Goal: Information Seeking & Learning: Understand process/instructions

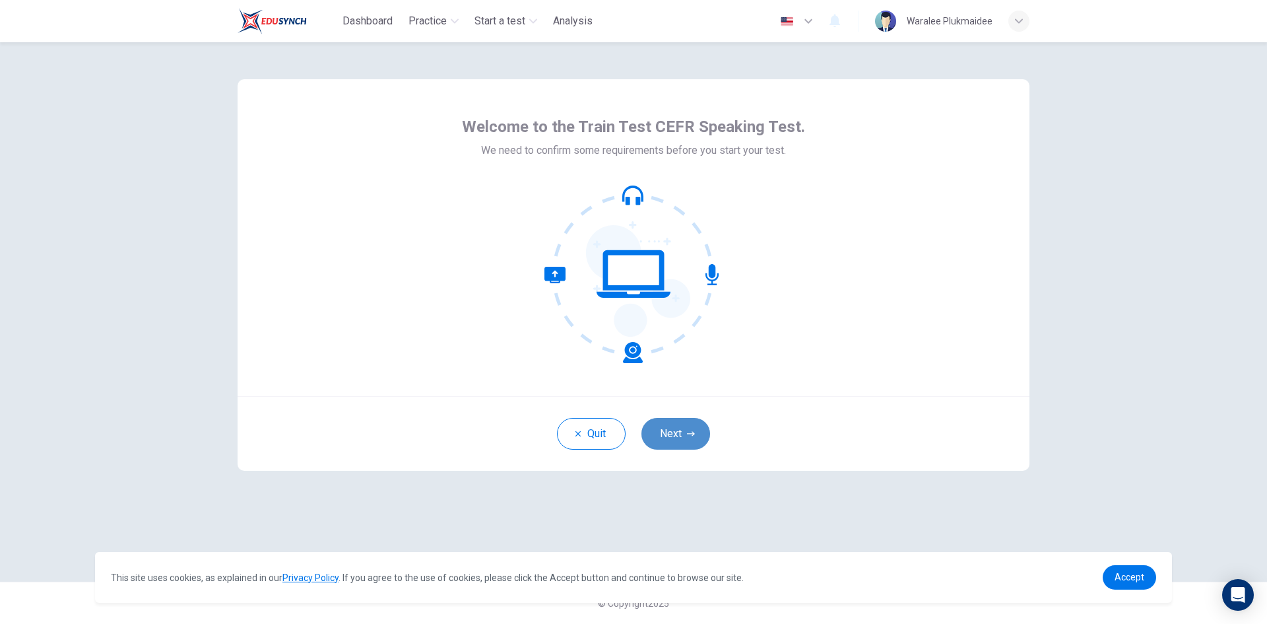
click at [680, 430] on button "Next" at bounding box center [675, 434] width 69 height 32
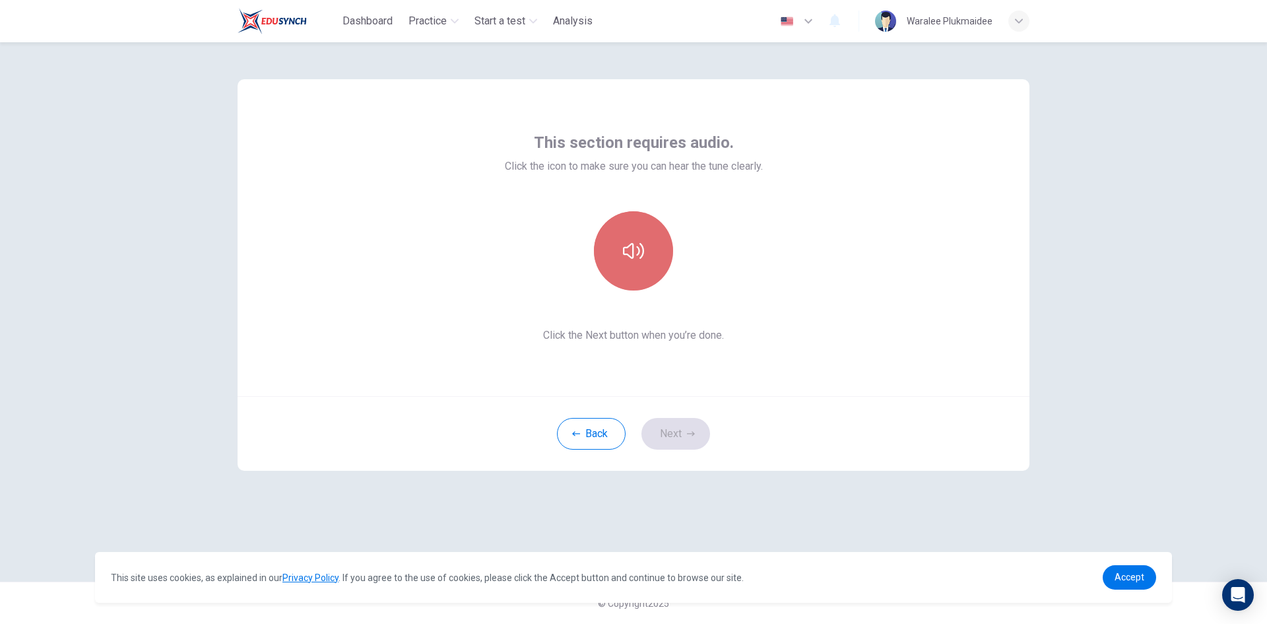
click at [630, 248] on icon "button" at bounding box center [633, 250] width 21 height 21
click at [680, 434] on button "Next" at bounding box center [675, 434] width 69 height 32
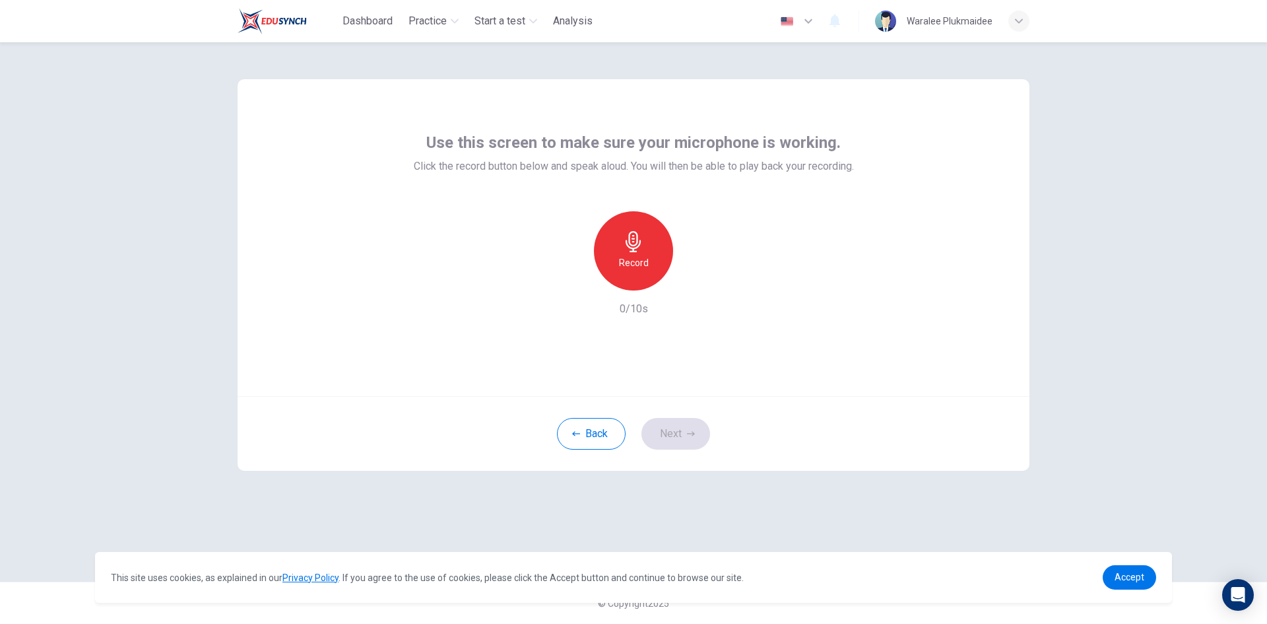
click at [624, 257] on h6 "Record" at bounding box center [634, 263] width 30 height 16
click at [691, 277] on icon "button" at bounding box center [694, 279] width 13 height 13
click at [692, 276] on icon "button" at bounding box center [695, 280] width 6 height 8
click at [695, 282] on icon "button" at bounding box center [694, 279] width 13 height 13
click at [568, 278] on icon "button" at bounding box center [573, 280] width 12 height 12
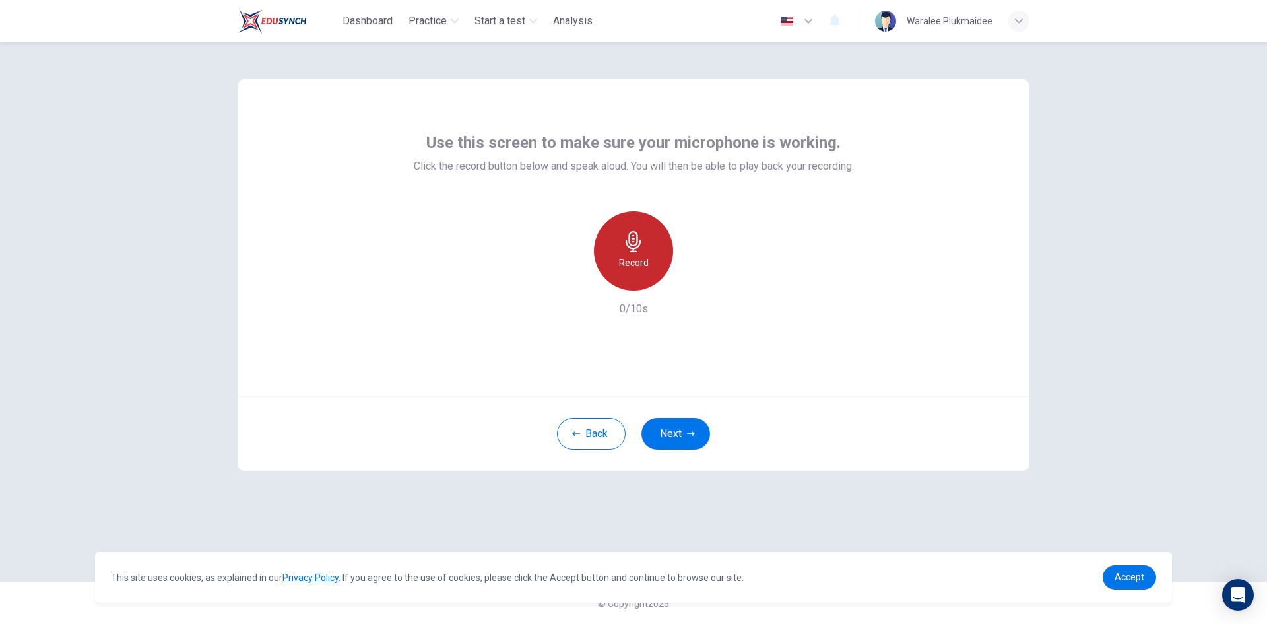
click at [630, 252] on div "Record" at bounding box center [633, 250] width 79 height 79
click at [697, 276] on icon "button" at bounding box center [694, 279] width 13 height 13
click at [577, 278] on icon "button" at bounding box center [573, 280] width 12 height 12
click at [633, 267] on h6 "Record" at bounding box center [634, 263] width 30 height 16
click at [637, 259] on h6 "Stop" at bounding box center [634, 263] width 20 height 16
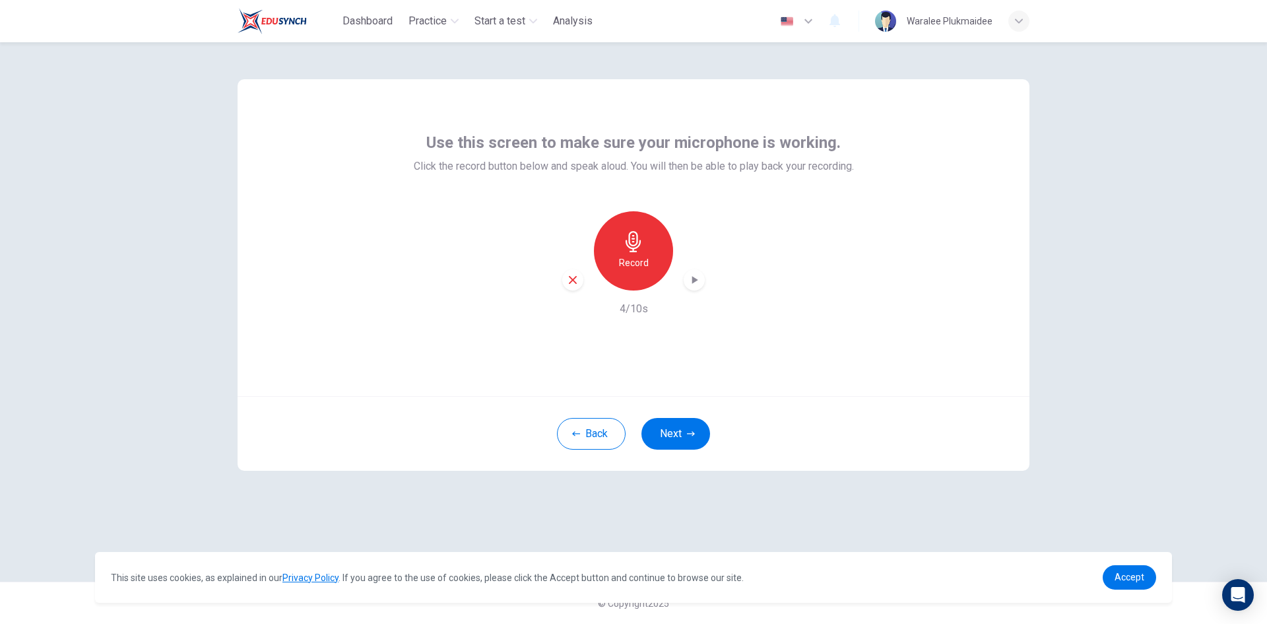
click at [699, 283] on icon "button" at bounding box center [694, 279] width 13 height 13
click at [572, 279] on icon "button" at bounding box center [573, 280] width 8 height 8
click at [651, 246] on div "Record" at bounding box center [633, 250] width 79 height 79
click at [684, 280] on div "button" at bounding box center [694, 279] width 21 height 21
click at [571, 276] on icon "button" at bounding box center [573, 280] width 12 height 12
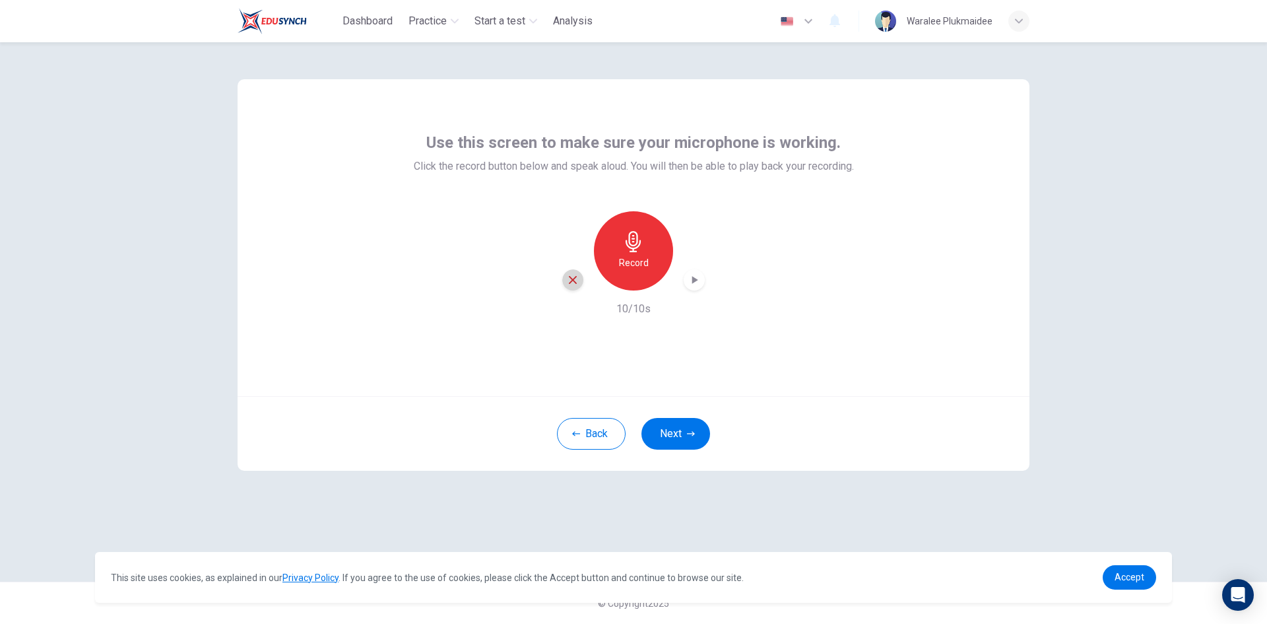
click at [571, 280] on div "Record" at bounding box center [633, 250] width 143 height 79
click at [622, 269] on h6 "Record" at bounding box center [634, 263] width 30 height 16
click at [689, 284] on icon "button" at bounding box center [694, 279] width 13 height 13
click at [1134, 577] on span "Accept" at bounding box center [1130, 576] width 30 height 11
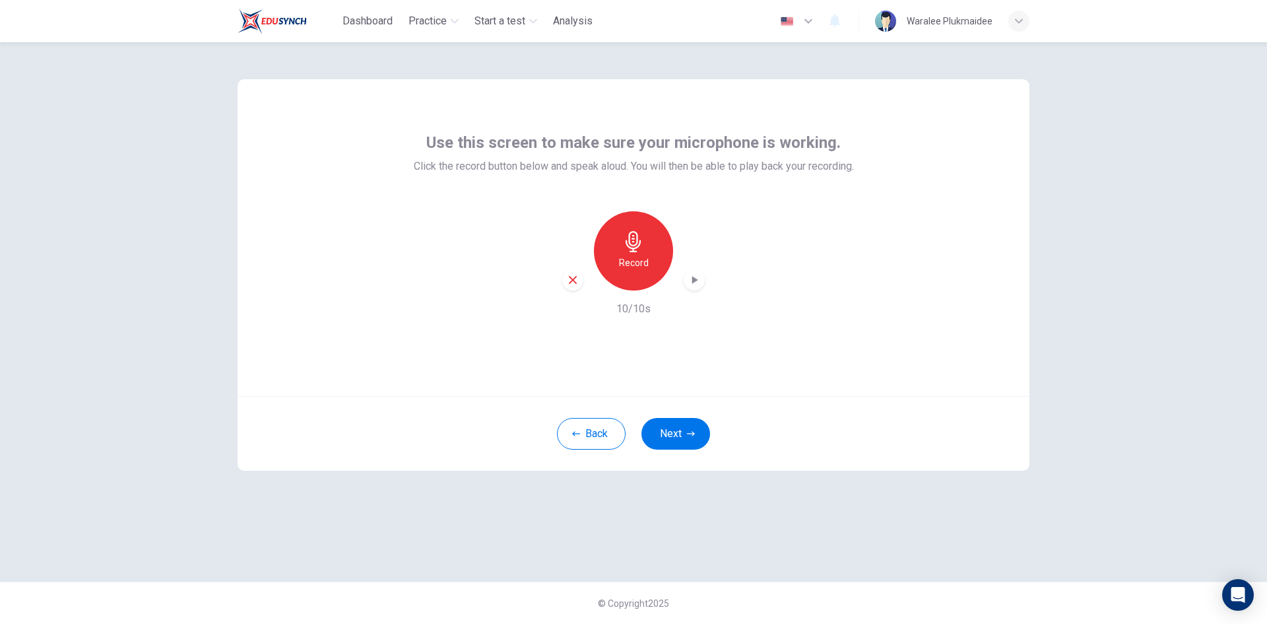
click at [947, 511] on div "Use this screen to make sure your microphone is working. Click the record butto…" at bounding box center [633, 311] width 834 height 539
click at [571, 284] on icon "button" at bounding box center [573, 280] width 12 height 12
click at [614, 265] on div "Record" at bounding box center [633, 250] width 79 height 79
click at [655, 255] on div "Stop" at bounding box center [633, 250] width 79 height 79
click at [698, 280] on icon "button" at bounding box center [694, 279] width 13 height 13
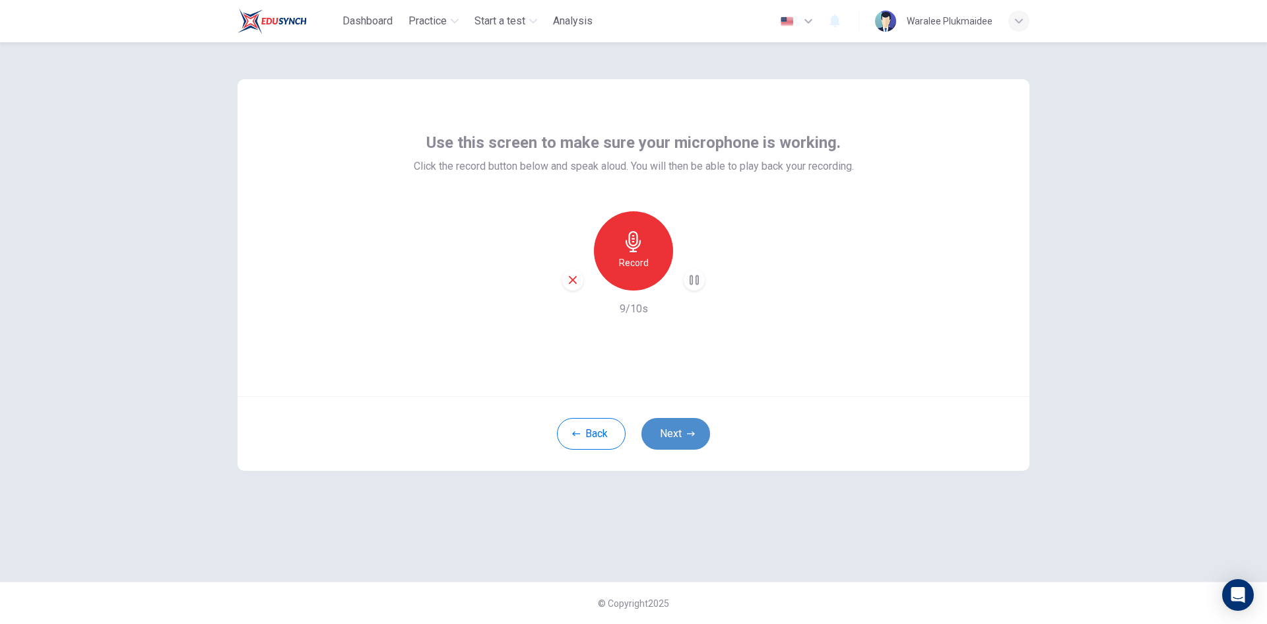
click at [666, 430] on button "Next" at bounding box center [675, 434] width 69 height 32
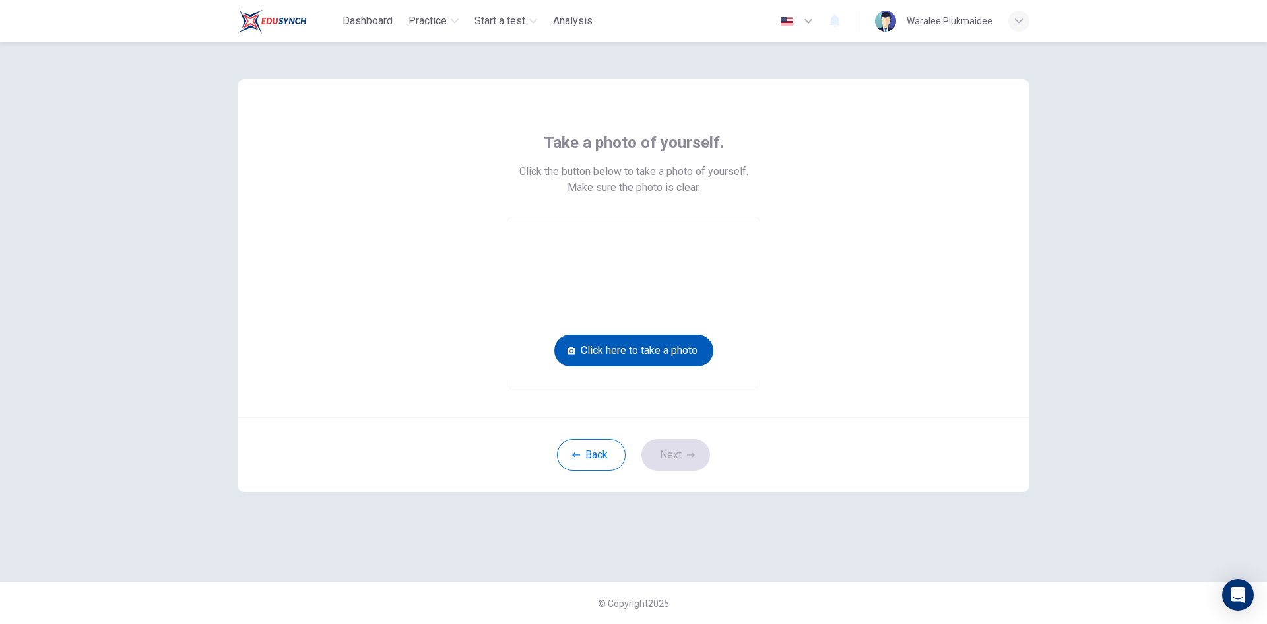
click at [623, 348] on button "Click here to take a photo" at bounding box center [633, 351] width 159 height 32
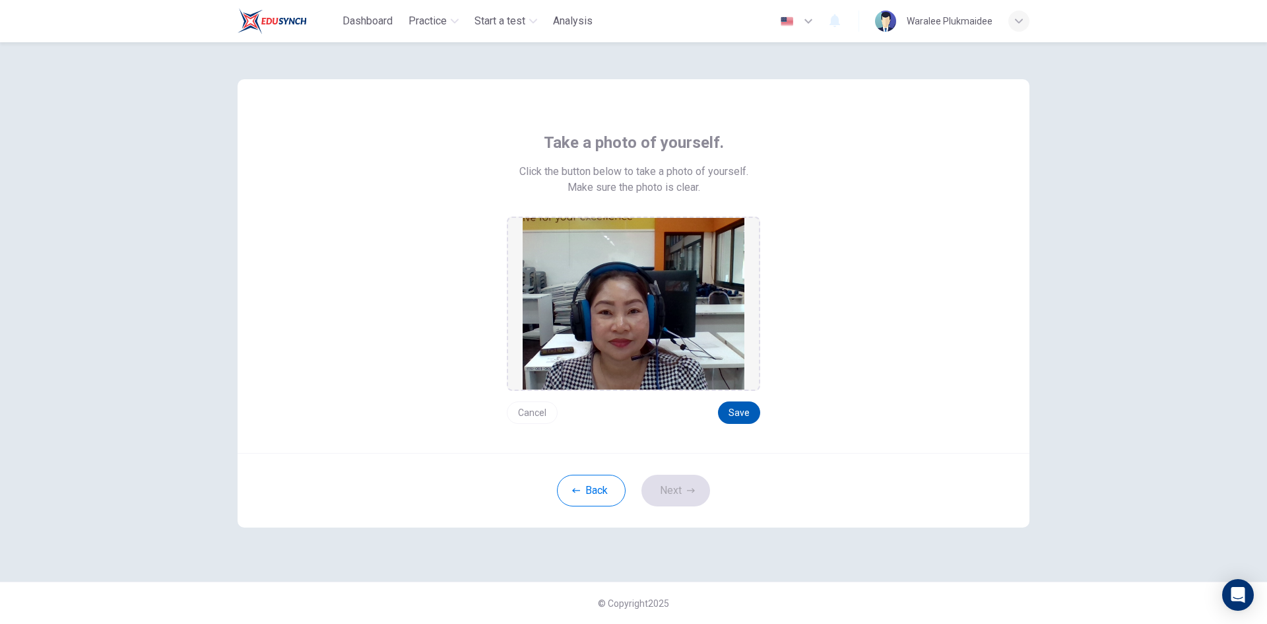
click at [744, 411] on button "Save" at bounding box center [739, 412] width 42 height 22
click at [670, 491] on button "Next" at bounding box center [675, 490] width 69 height 32
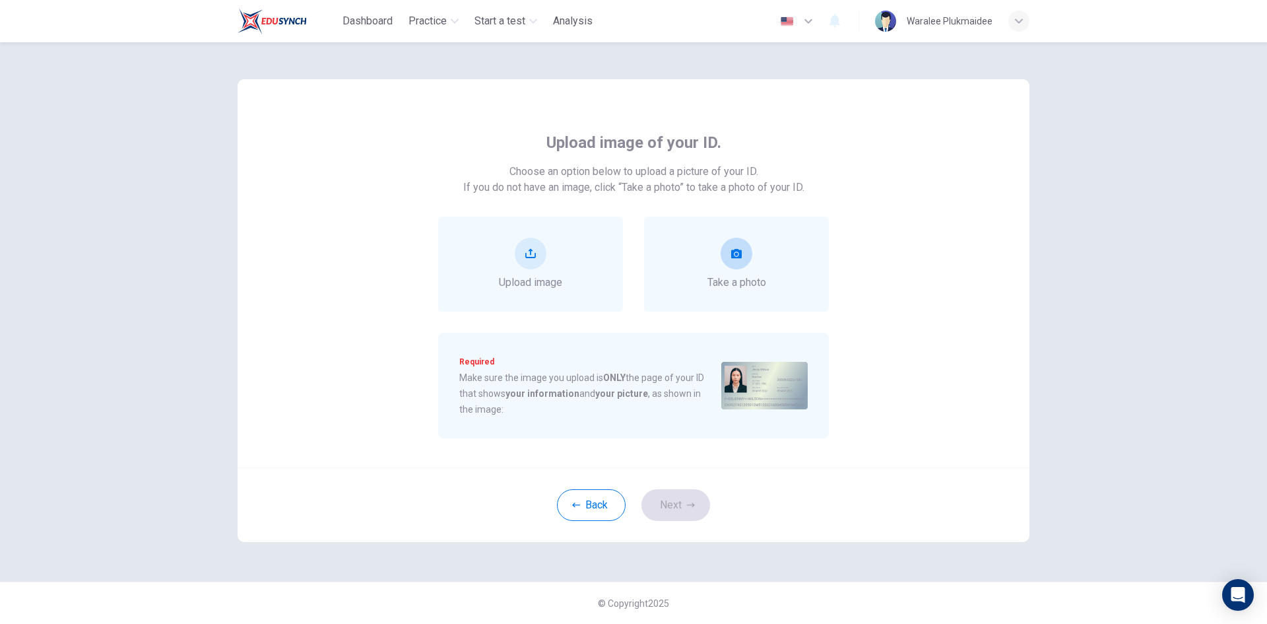
click at [719, 247] on div "Take a photo" at bounding box center [736, 264] width 59 height 53
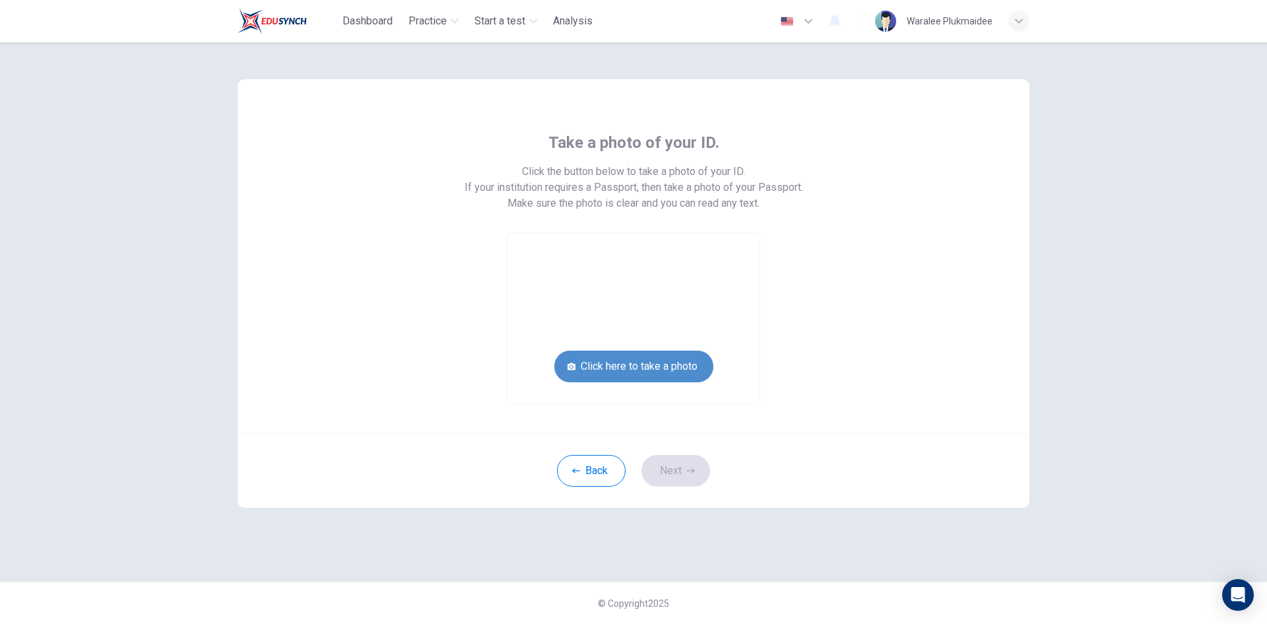
click at [622, 364] on button "Click here to take a photo" at bounding box center [633, 366] width 159 height 32
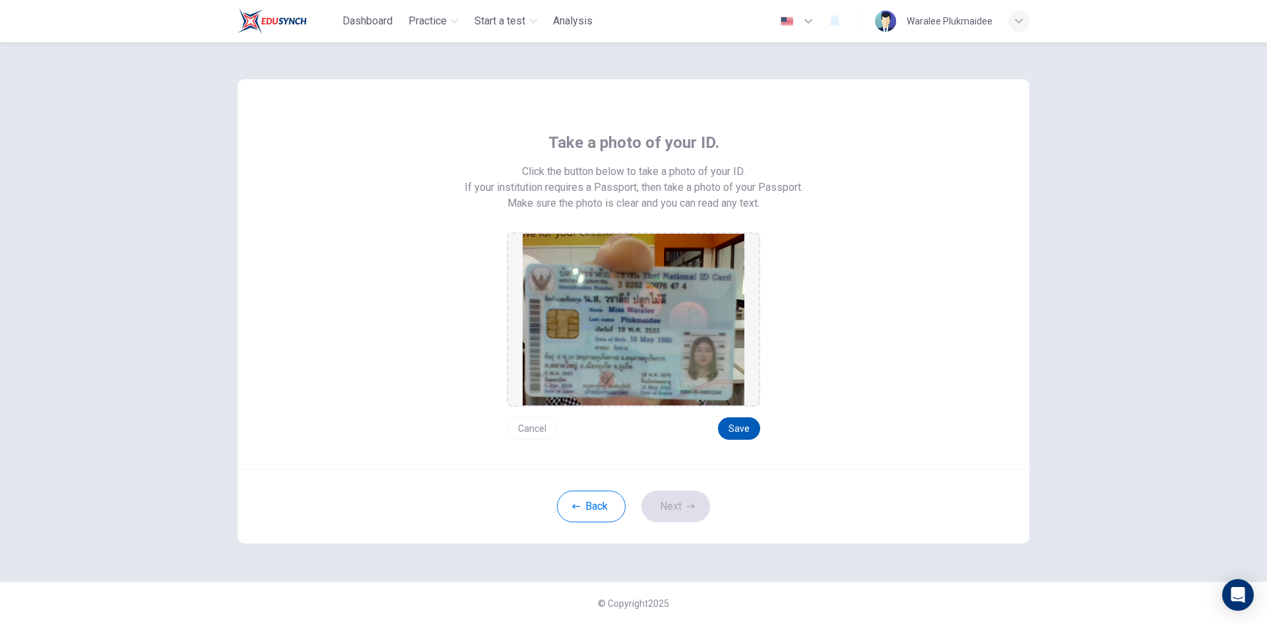
click at [738, 428] on button "Save" at bounding box center [739, 428] width 42 height 22
click at [653, 502] on button "Next" at bounding box center [675, 506] width 69 height 32
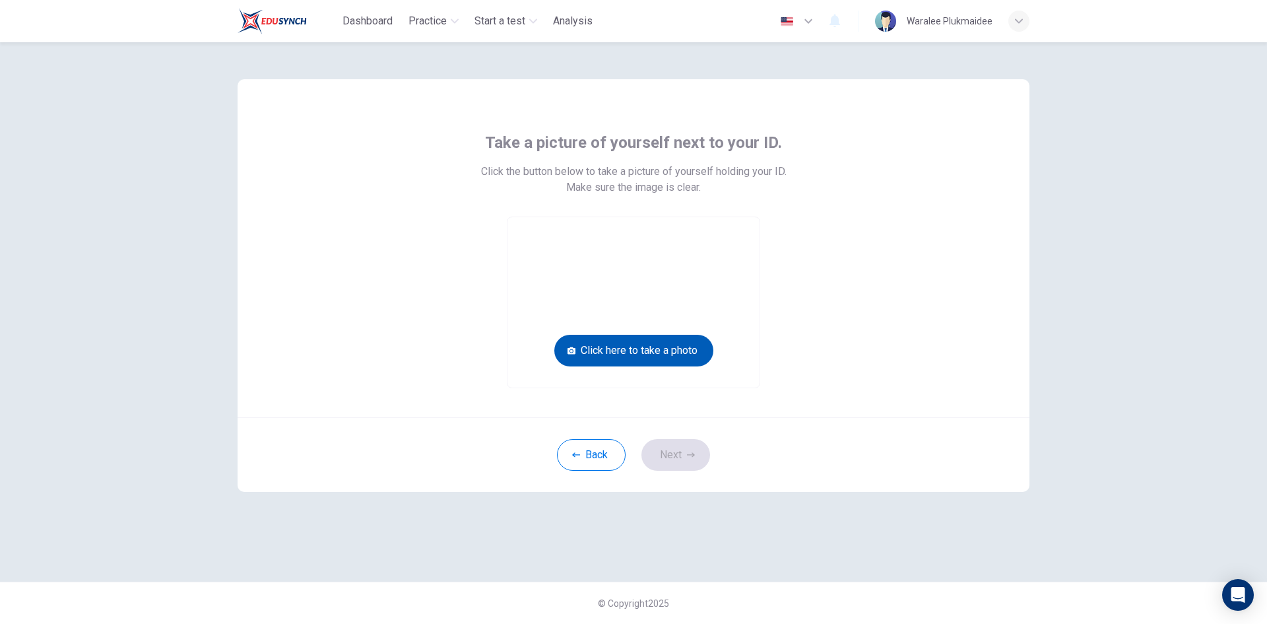
click at [618, 352] on button "Click here to take a photo" at bounding box center [633, 351] width 159 height 32
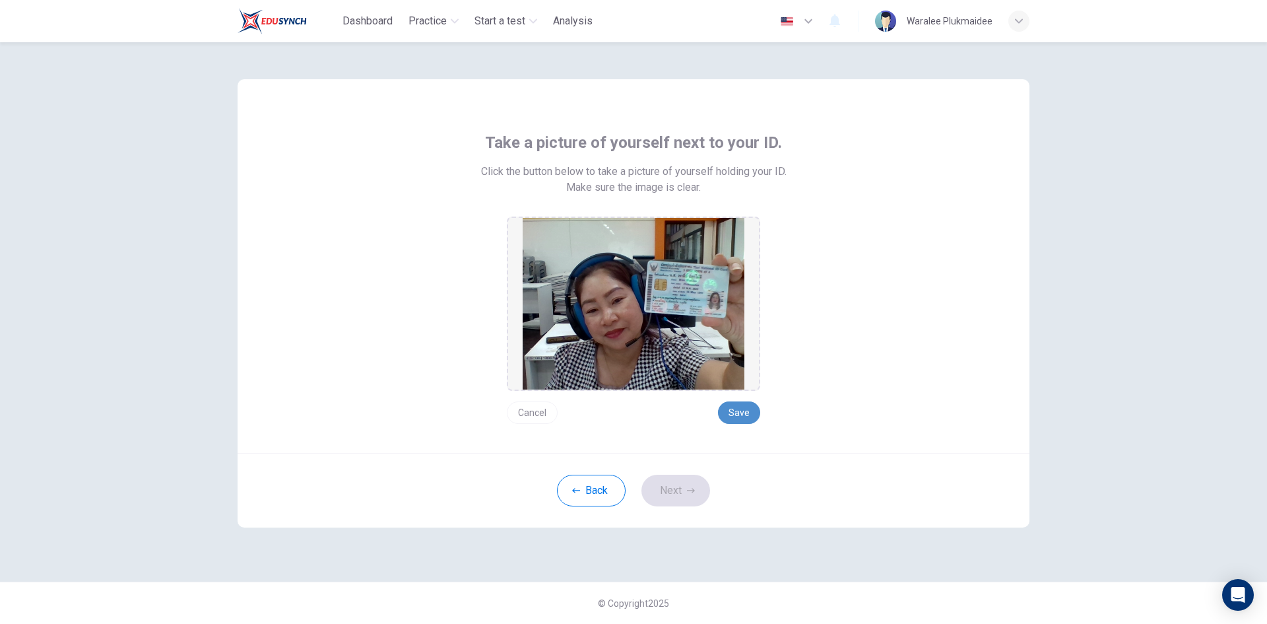
click at [730, 411] on button "Save" at bounding box center [739, 412] width 42 height 22
click at [663, 487] on button "Next" at bounding box center [675, 490] width 69 height 32
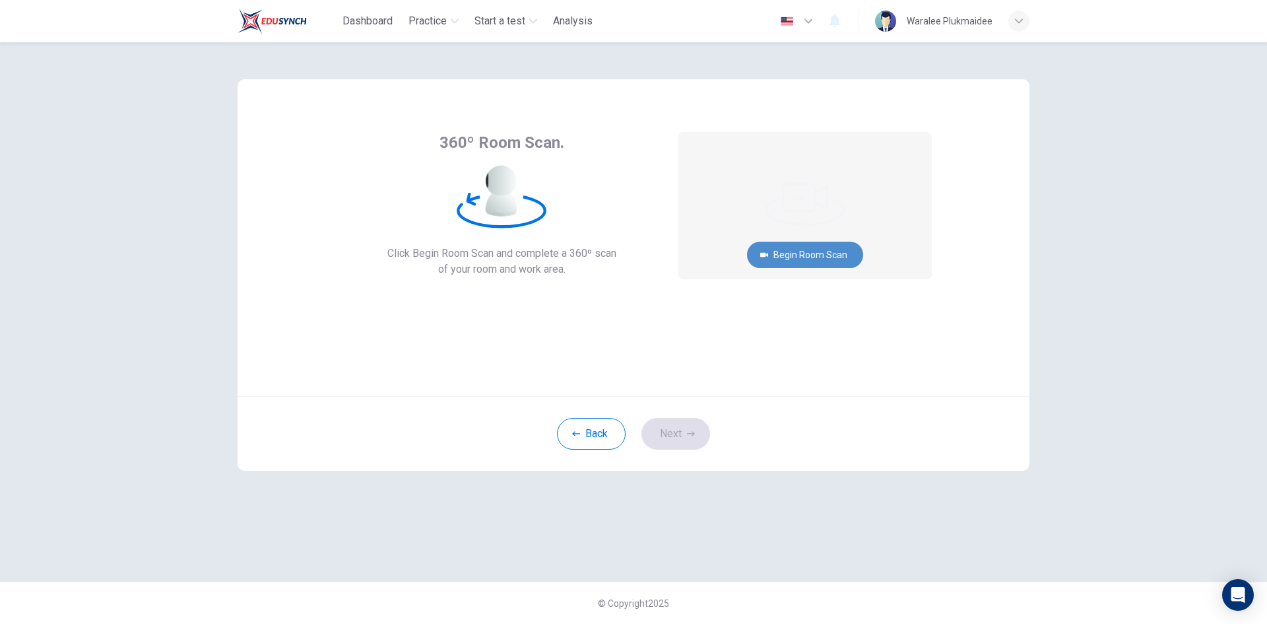
click at [826, 255] on button "Begin Room Scan" at bounding box center [805, 255] width 116 height 26
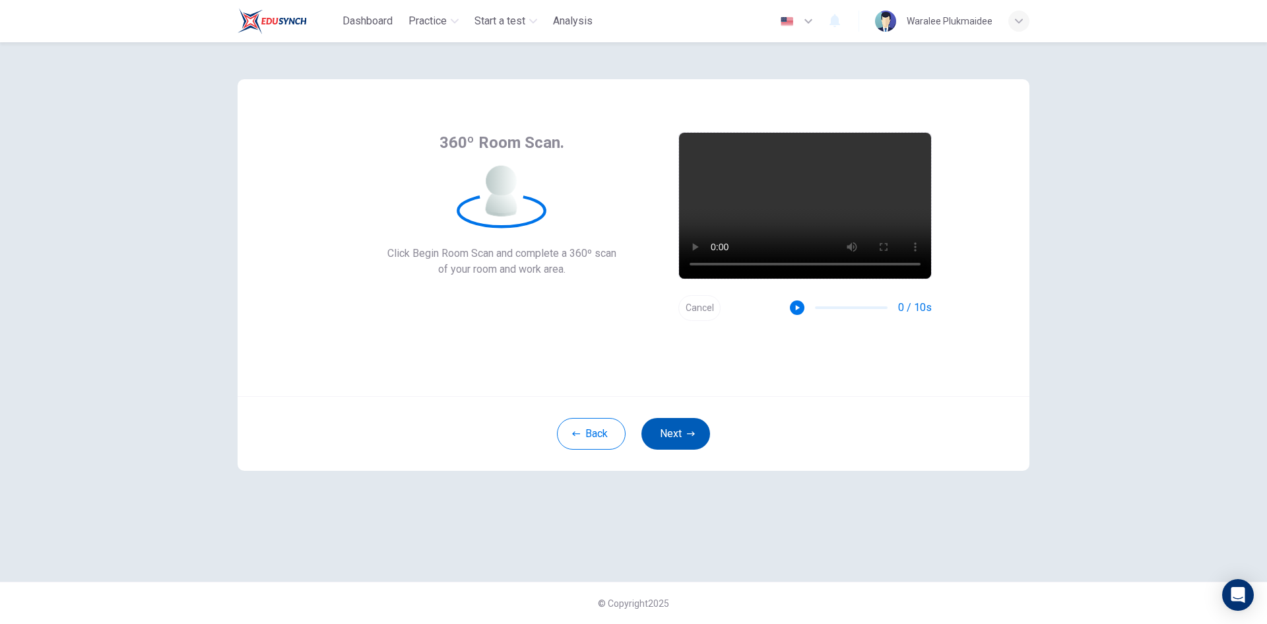
click at [674, 430] on button "Next" at bounding box center [675, 434] width 69 height 32
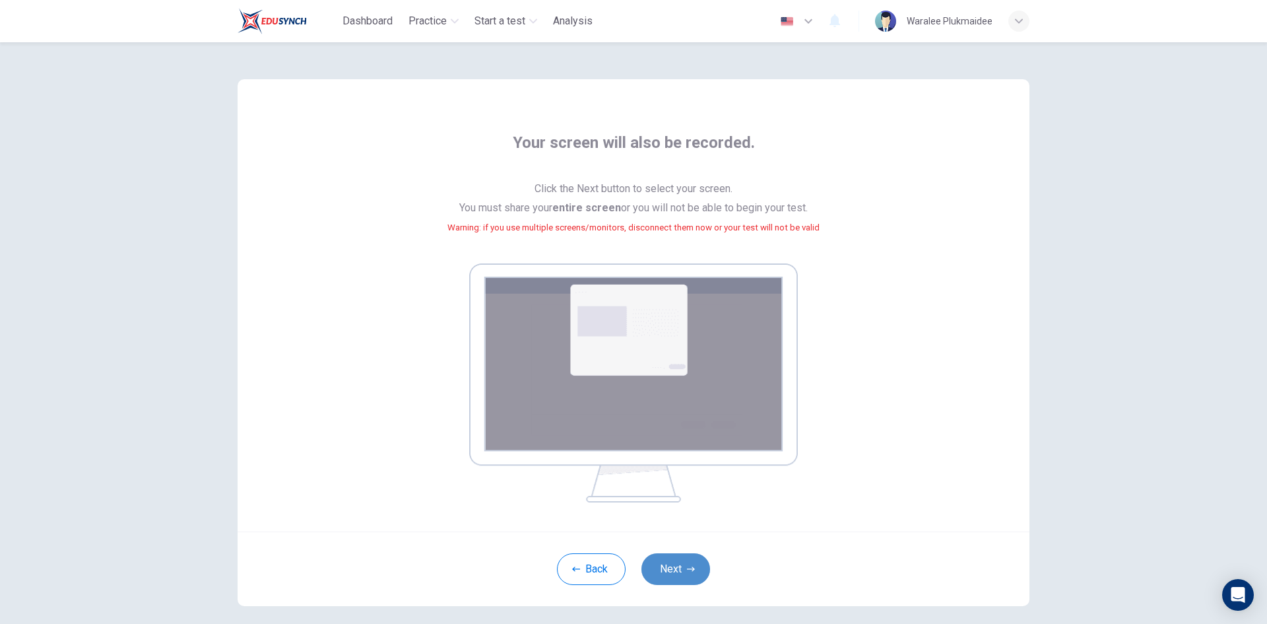
click at [668, 575] on button "Next" at bounding box center [675, 569] width 69 height 32
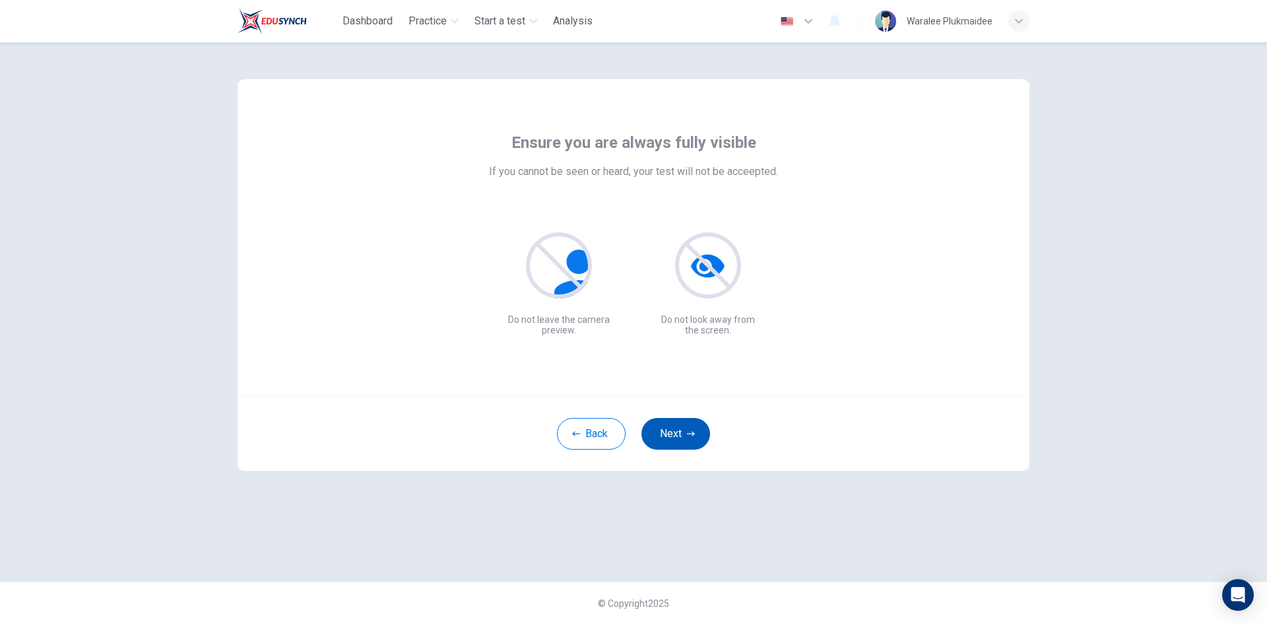
click at [670, 425] on button "Next" at bounding box center [675, 434] width 69 height 32
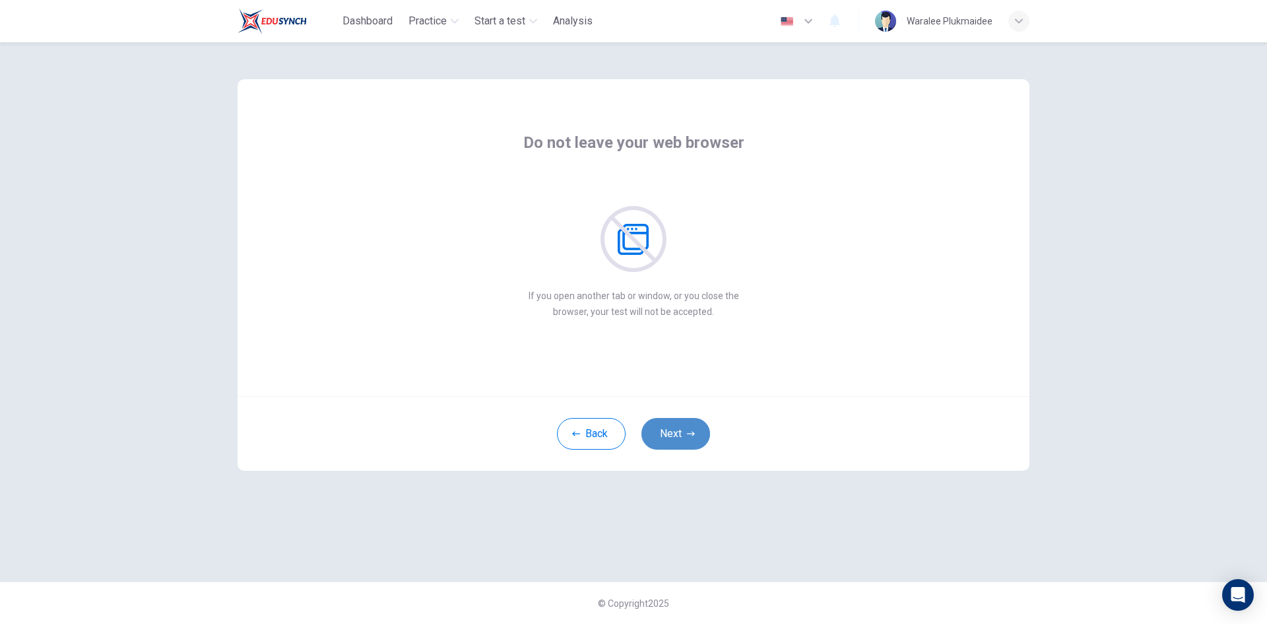
click at [669, 430] on button "Next" at bounding box center [675, 434] width 69 height 32
click at [674, 429] on button "Next" at bounding box center [675, 434] width 69 height 32
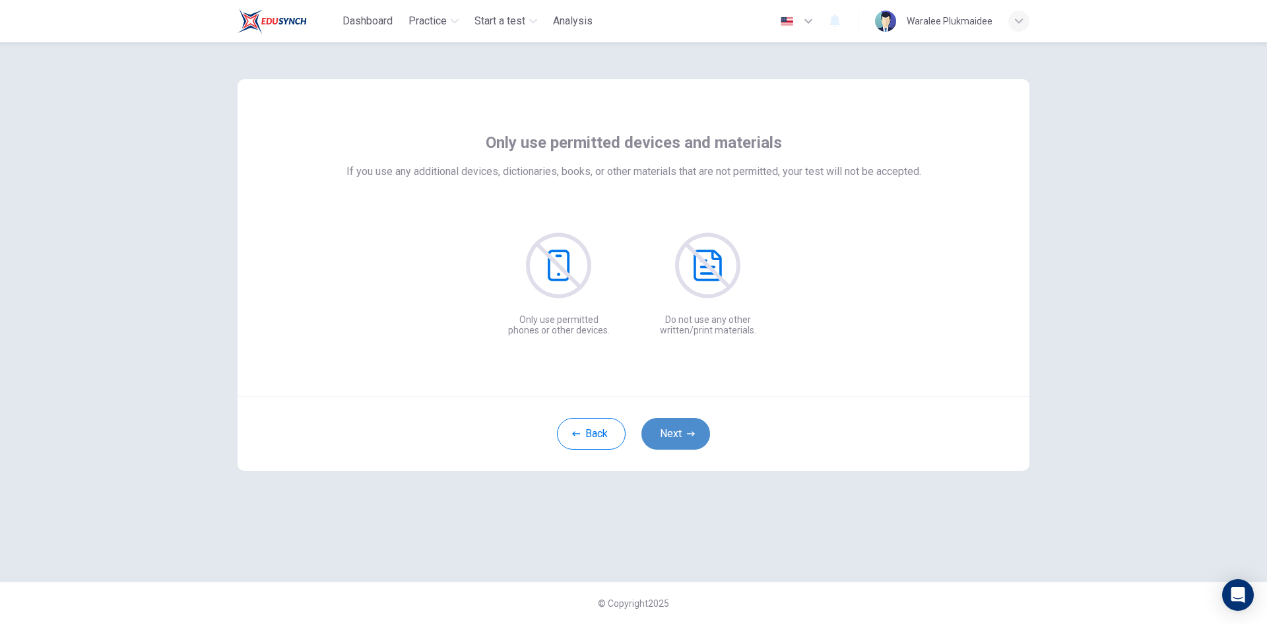
click at [672, 432] on button "Next" at bounding box center [675, 434] width 69 height 32
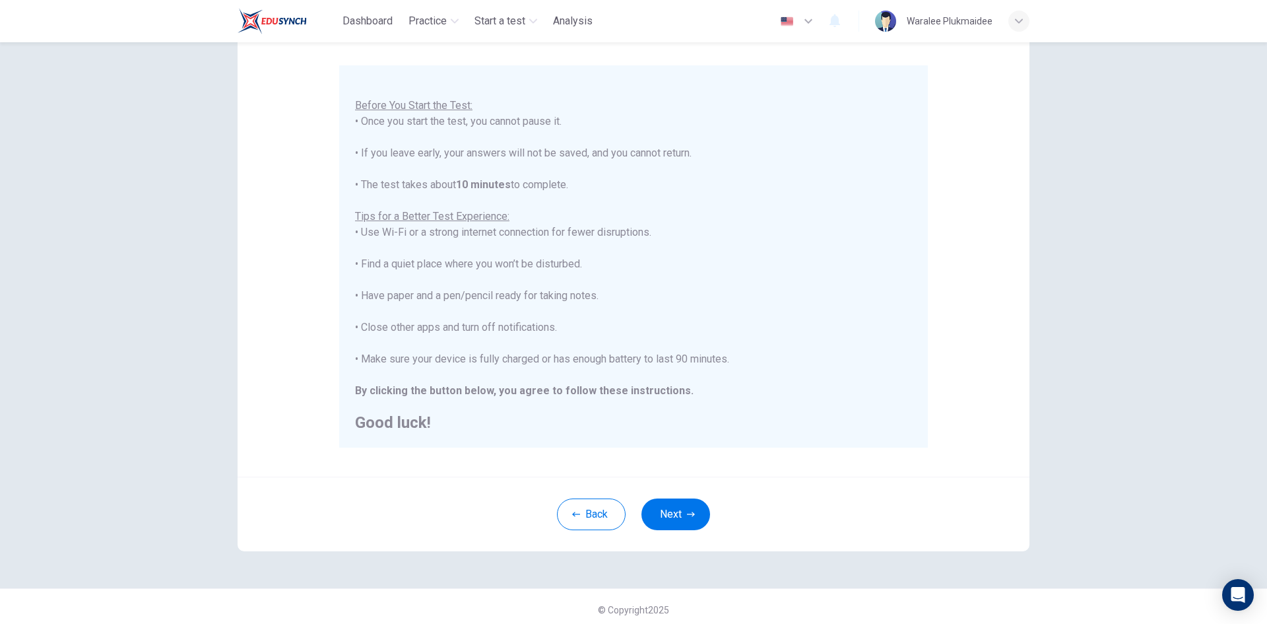
scroll to position [110, 0]
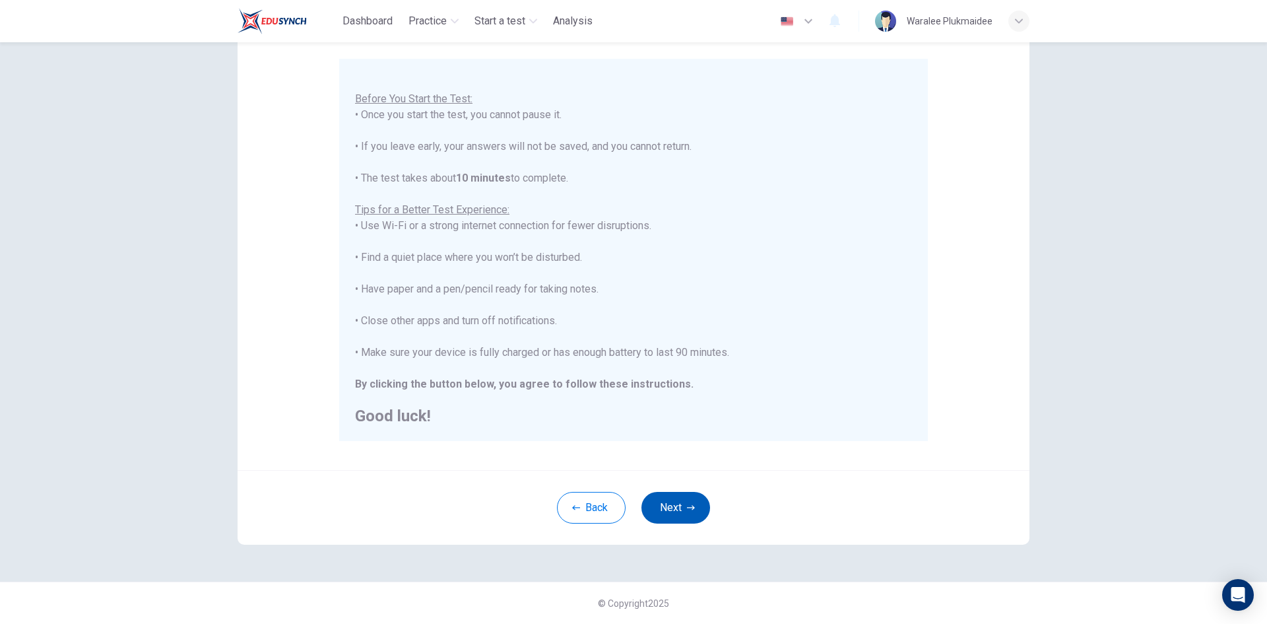
click at [655, 503] on button "Next" at bounding box center [675, 508] width 69 height 32
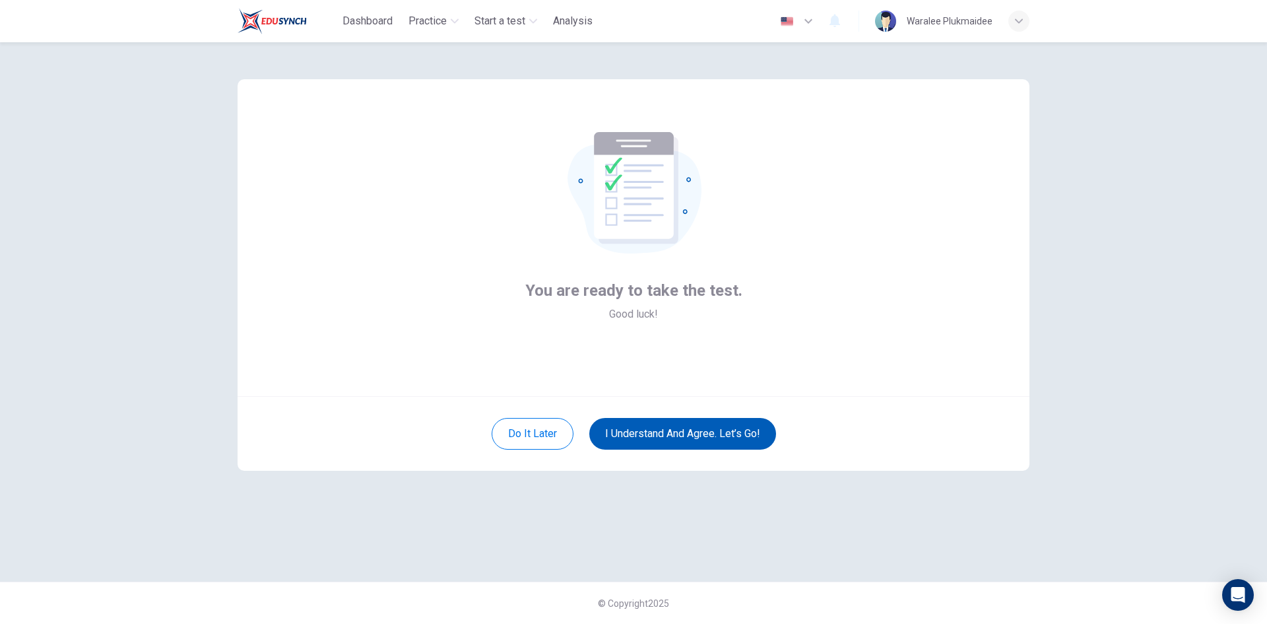
scroll to position [0, 0]
click at [667, 433] on button "I understand and agree. Let’s go!" at bounding box center [682, 434] width 187 height 32
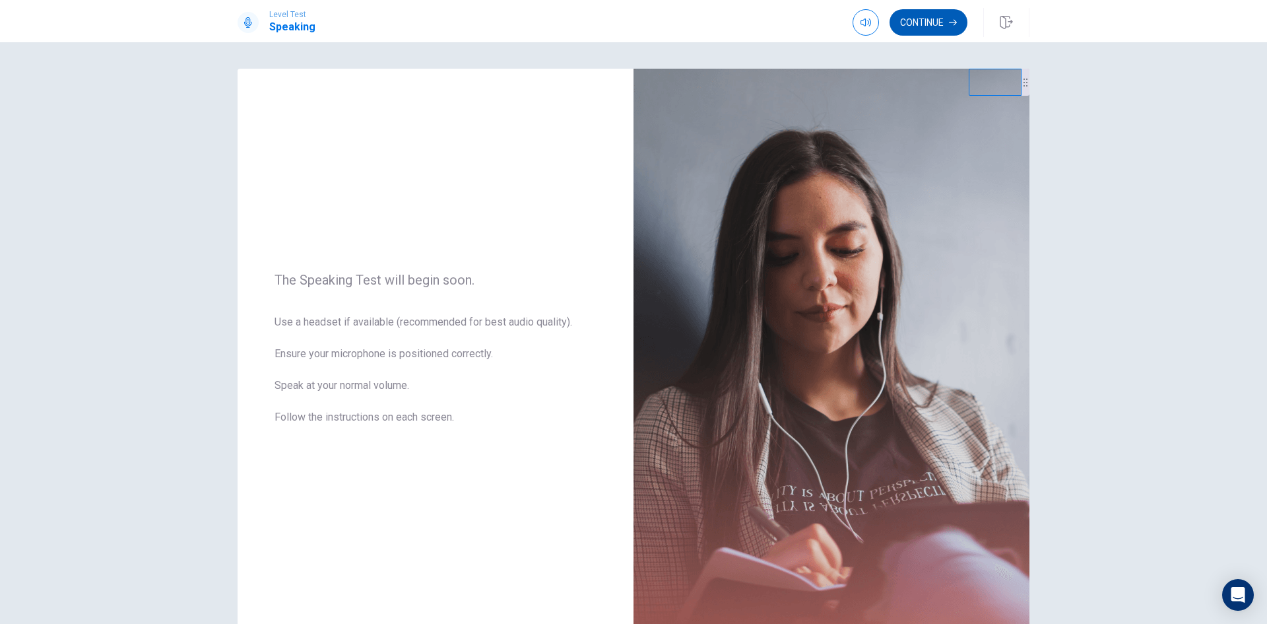
click at [925, 17] on button "Continue" at bounding box center [929, 22] width 78 height 26
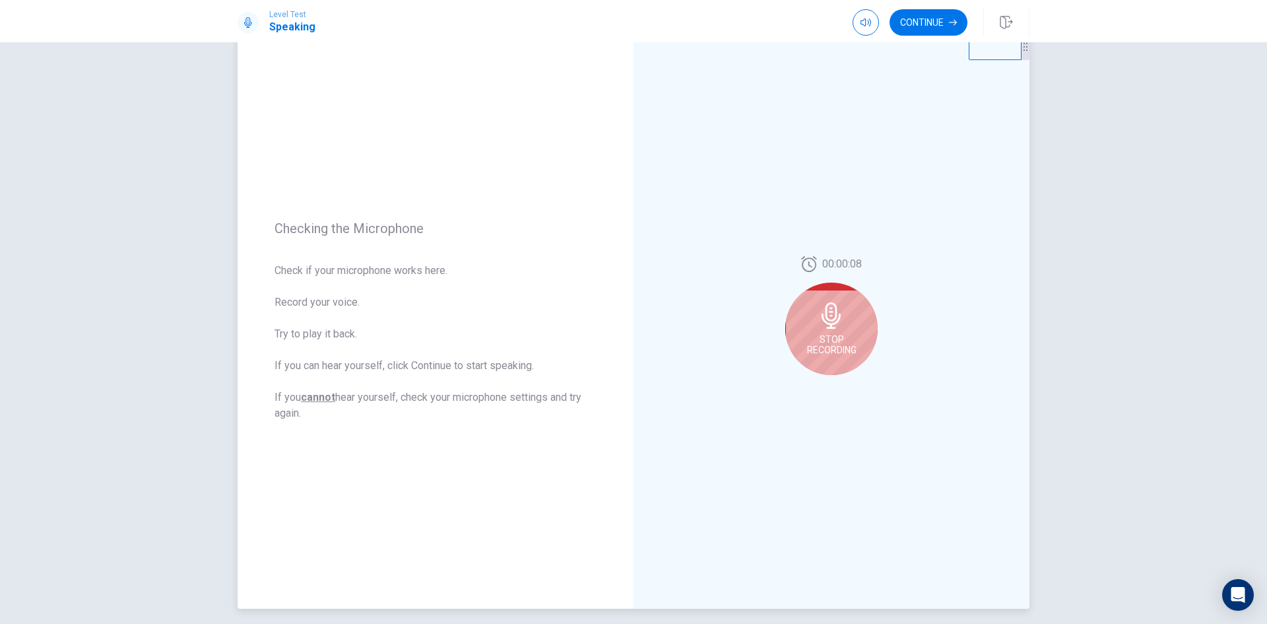
scroll to position [66, 0]
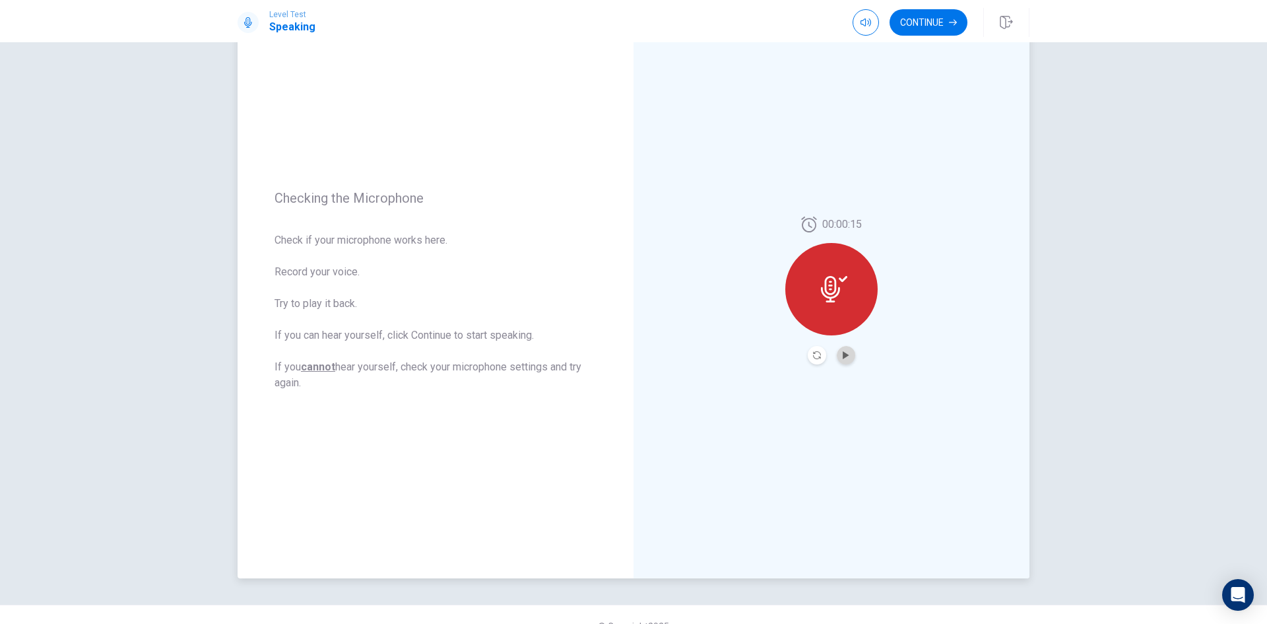
click at [840, 360] on button "Play Audio" at bounding box center [846, 355] width 18 height 18
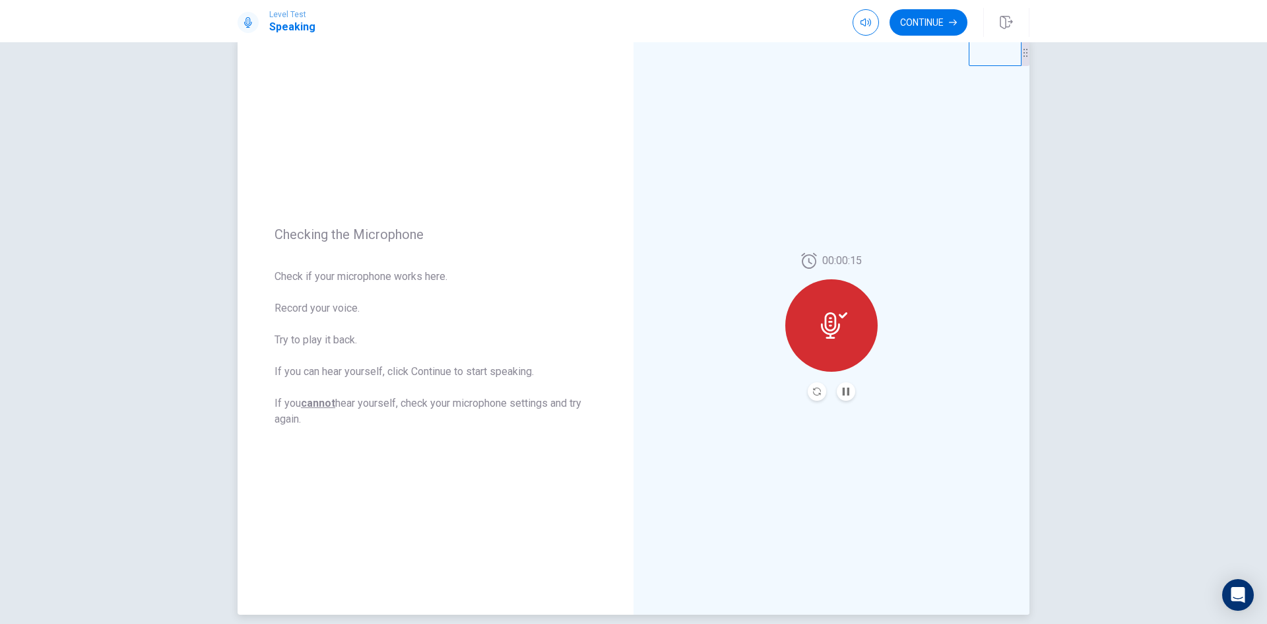
scroll to position [0, 0]
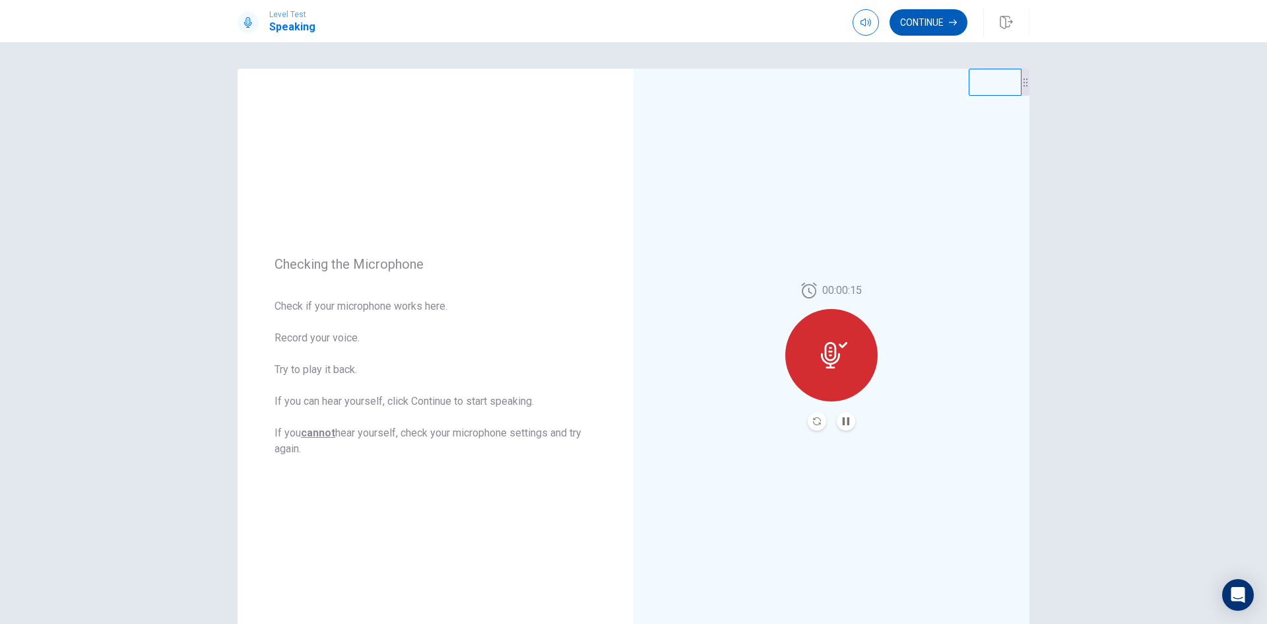
click at [915, 20] on button "Continue" at bounding box center [929, 22] width 78 height 26
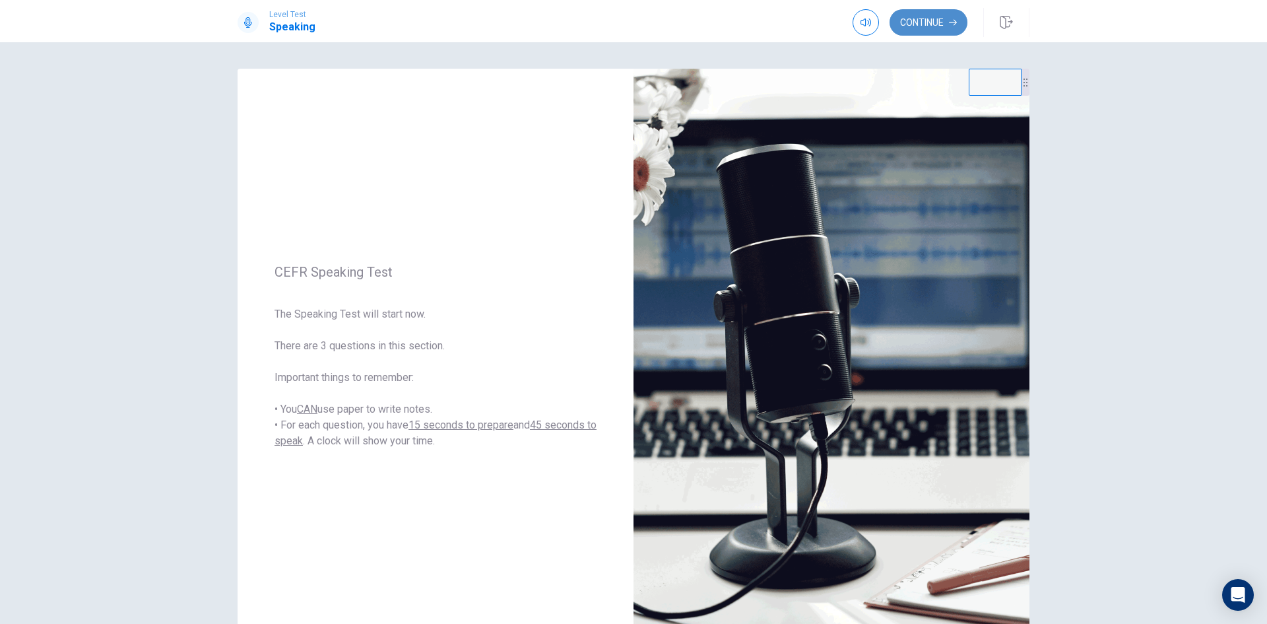
click at [932, 15] on button "Continue" at bounding box center [929, 22] width 78 height 26
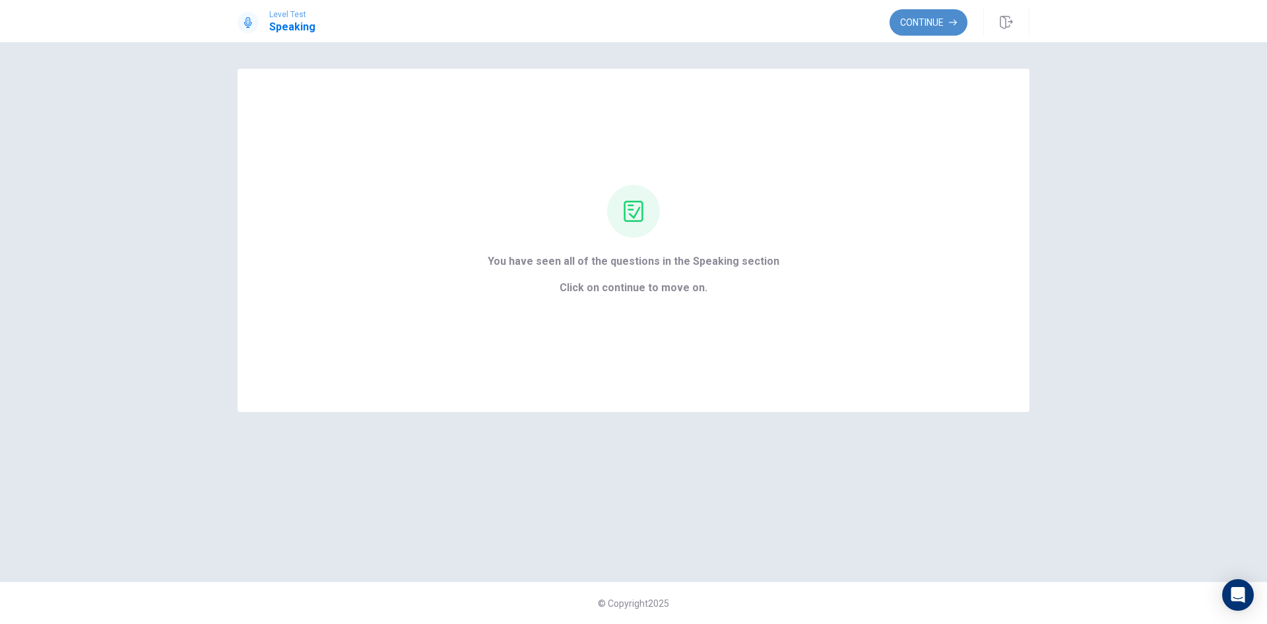
click at [909, 24] on button "Continue" at bounding box center [929, 22] width 78 height 26
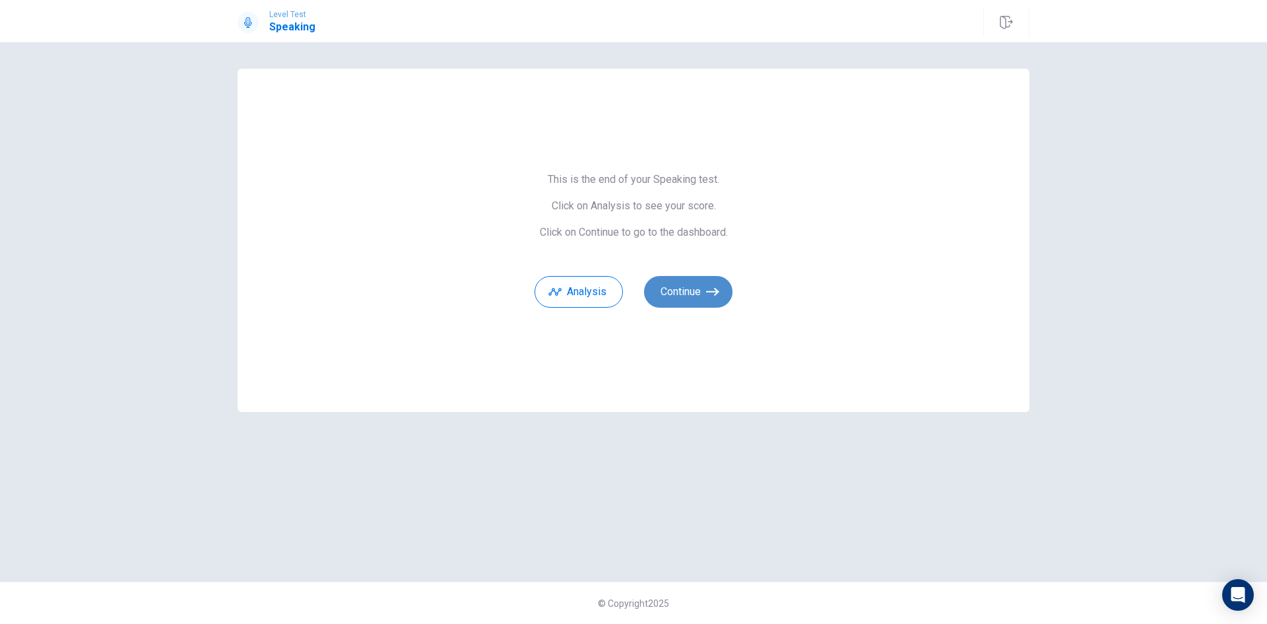
click at [686, 287] on button "Continue" at bounding box center [688, 292] width 88 height 32
